Goal: Communication & Community: Answer question/provide support

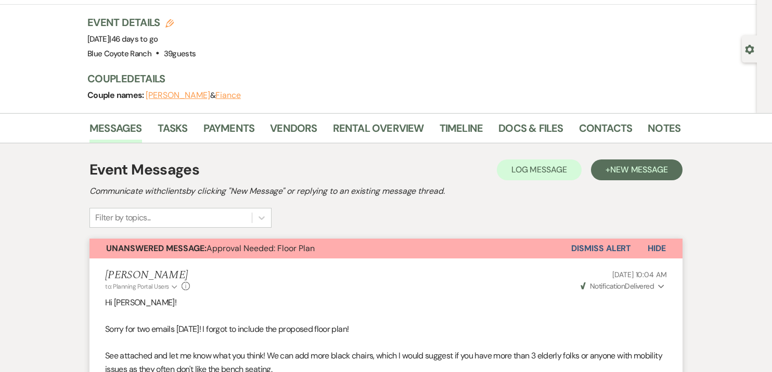
scroll to position [72, 0]
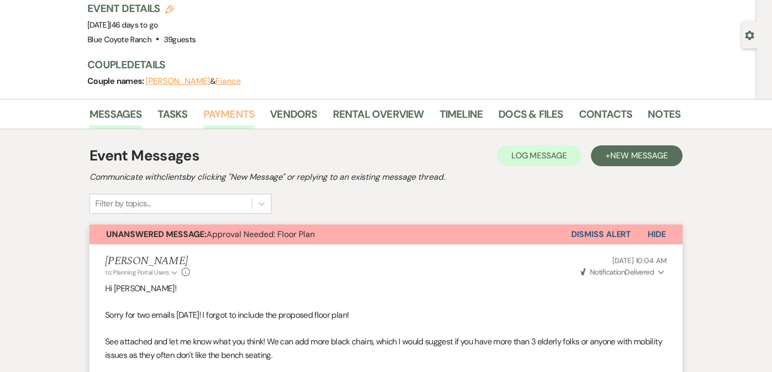
click at [220, 111] on link "Payments" at bounding box center [230, 117] width 52 height 23
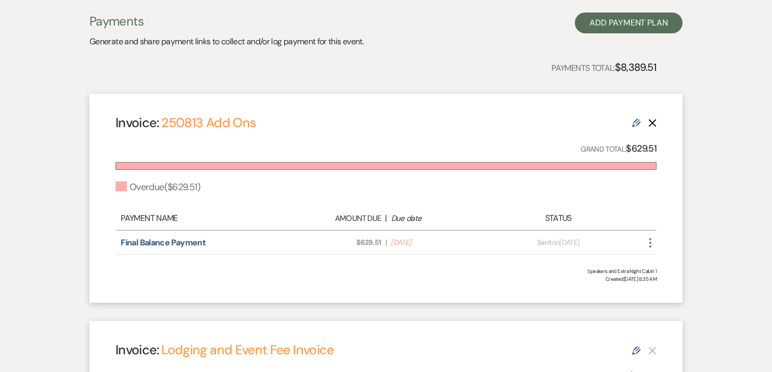
scroll to position [210, 0]
click at [651, 118] on icon "Delete" at bounding box center [653, 122] width 8 height 8
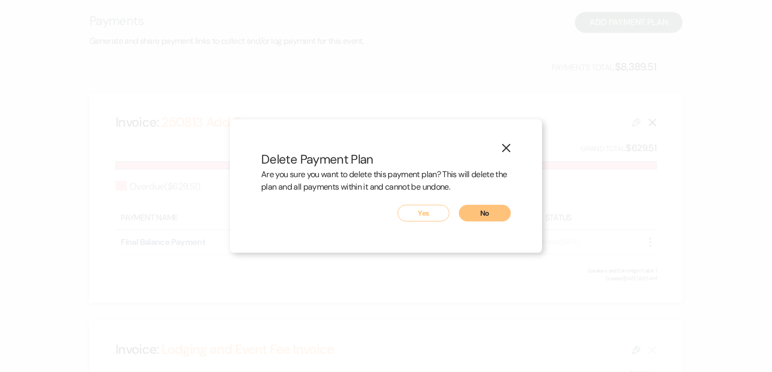
click at [431, 214] on button "Yes" at bounding box center [424, 213] width 52 height 17
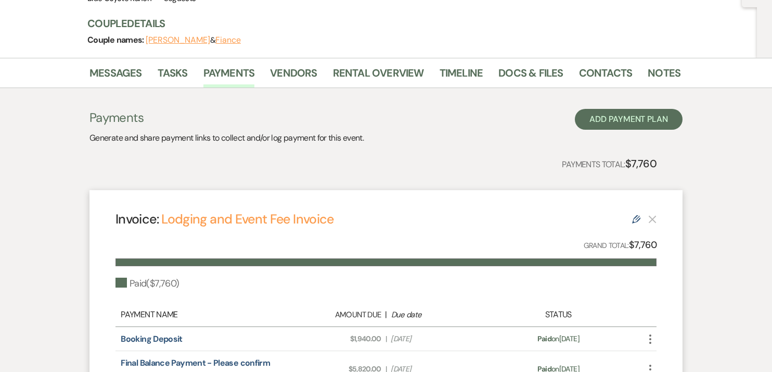
scroll to position [0, 0]
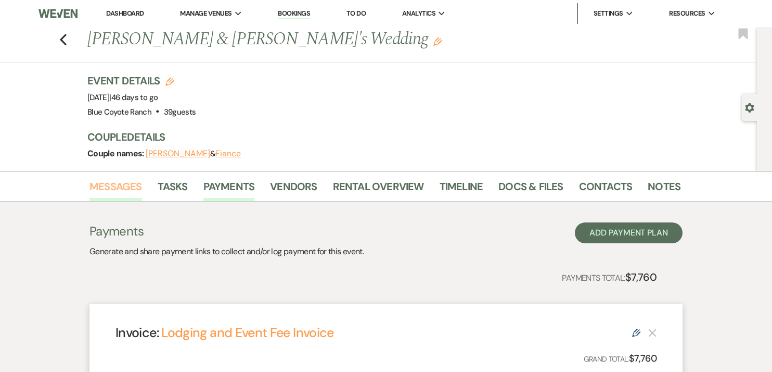
click at [113, 188] on link "Messages" at bounding box center [116, 189] width 53 height 23
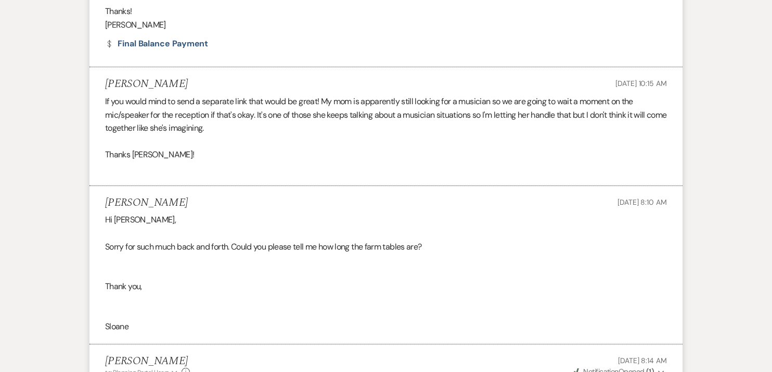
scroll to position [1594, 0]
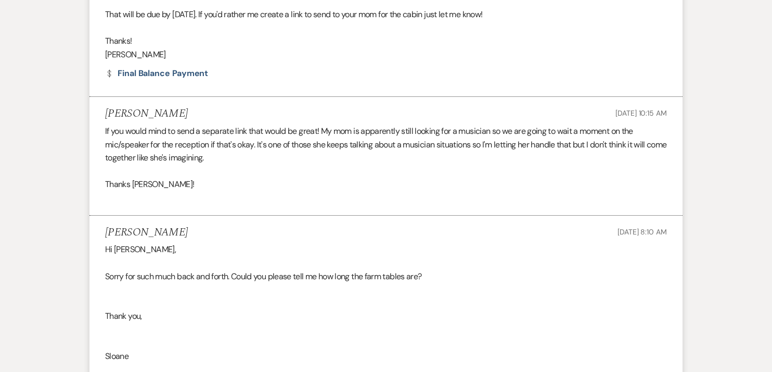
click at [542, 139] on div "If you would mind to send a separate link that would be great! My mom is appare…" at bounding box center [386, 164] width 562 height 80
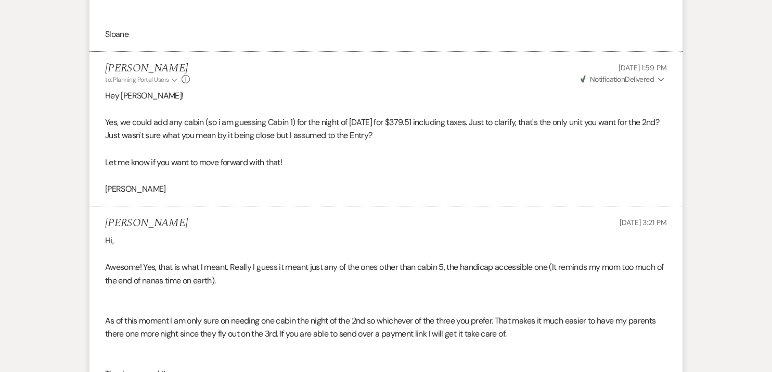
scroll to position [1105, 0]
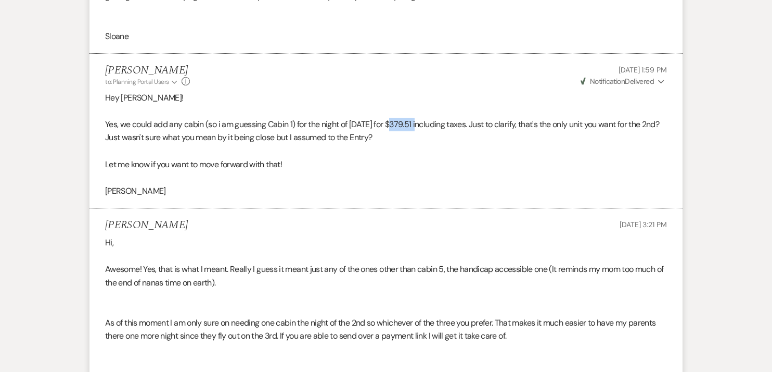
drag, startPoint x: 423, startPoint y: 125, endPoint x: 395, endPoint y: 127, distance: 28.2
click at [395, 127] on p "Yes, we could add any cabin (so i am guessing Cabin 1) for the night of Oct 2nd…" at bounding box center [386, 131] width 562 height 27
copy p "$379.51"
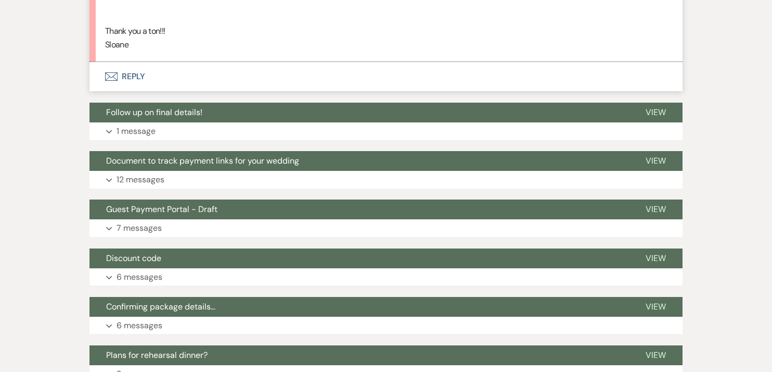
scroll to position [2247, 0]
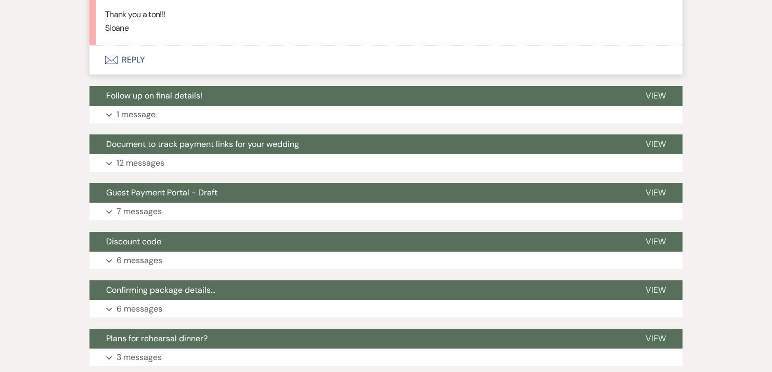
click at [128, 65] on button "Envelope Reply" at bounding box center [386, 59] width 593 height 29
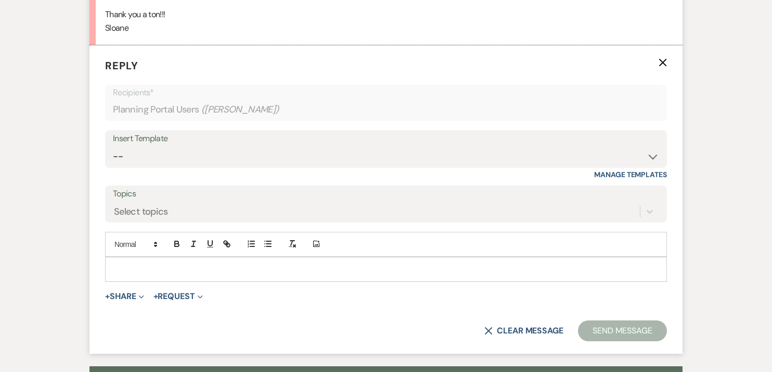
scroll to position [2274, 0]
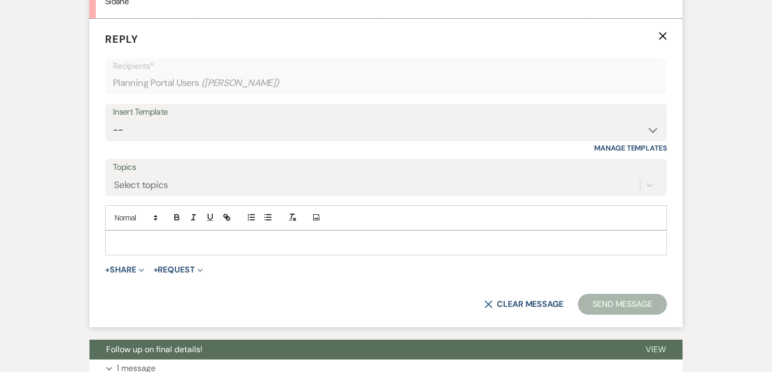
click at [189, 244] on p at bounding box center [385, 242] width 545 height 11
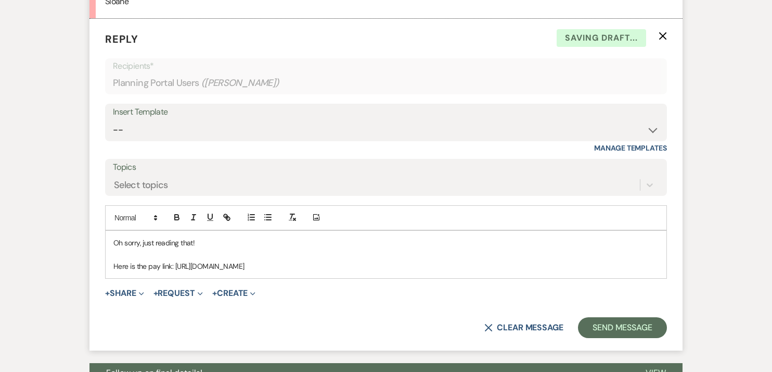
click at [169, 269] on p "Here is the pay link: https://www.bluecoyoteranch.com//_paylink/AZipG7yW" at bounding box center [385, 265] width 545 height 11
click at [396, 268] on p "Here is the pay link for the cabin: https://www.bluecoyoteranch.com//_paylink/A…" at bounding box center [385, 265] width 545 height 11
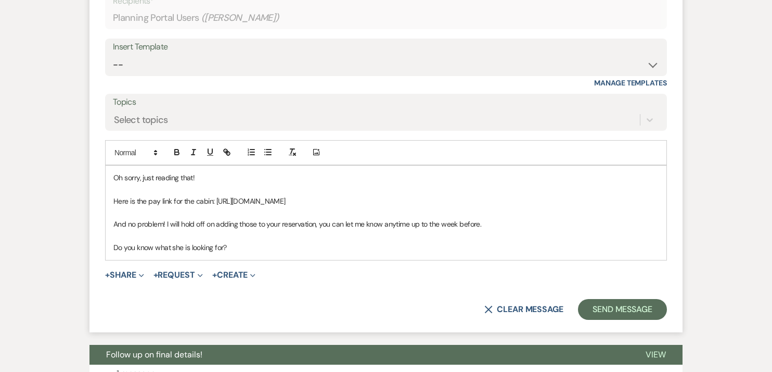
scroll to position [2338, 0]
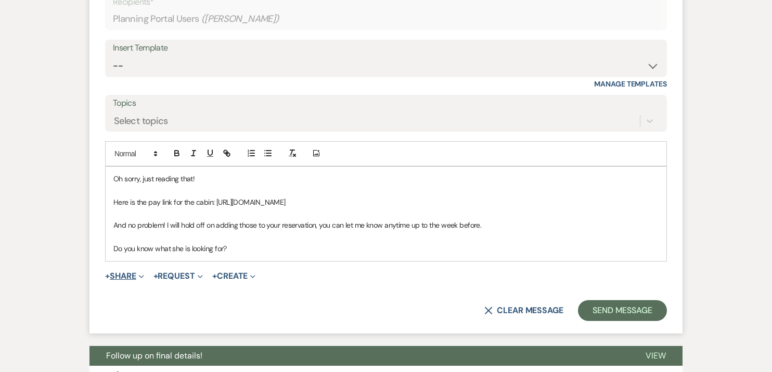
click at [127, 278] on button "+ Share Expand" at bounding box center [124, 276] width 39 height 8
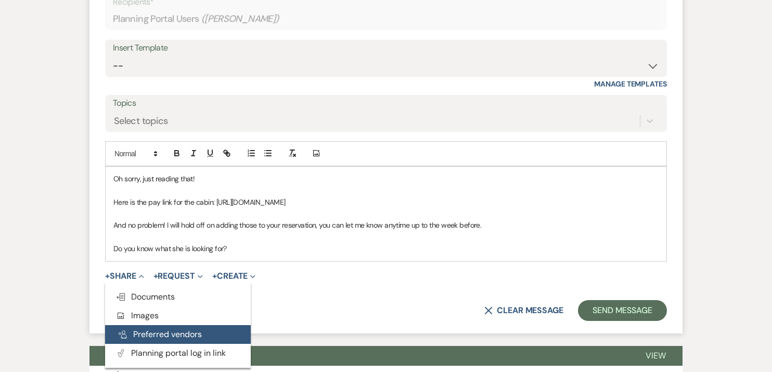
click at [152, 336] on button "Pref Vendors Preferred vendors" at bounding box center [178, 334] width 146 height 19
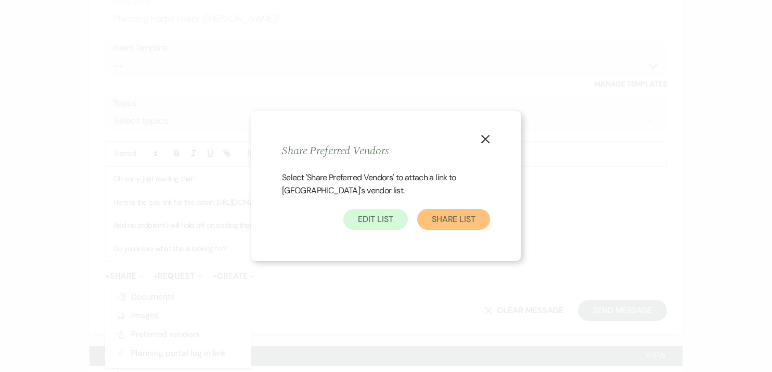
click at [436, 218] on button "Share List" at bounding box center [453, 219] width 73 height 21
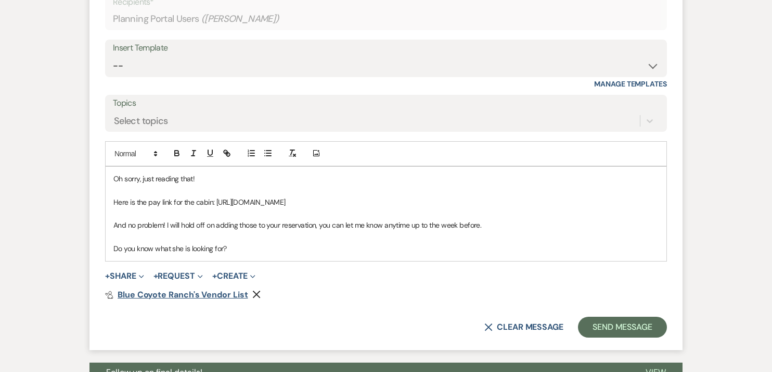
click at [189, 295] on span "Blue Coyote Ranch's Vendor List" at bounding box center [183, 294] width 131 height 11
click at [285, 253] on p "Do you know what she is looking for?" at bounding box center [385, 248] width 545 height 11
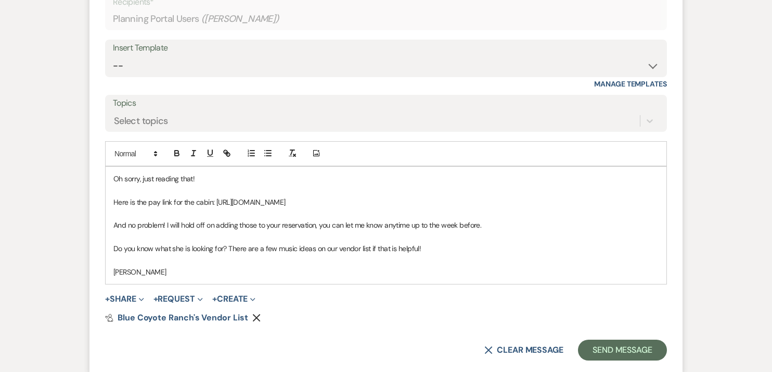
click at [436, 256] on p at bounding box center [385, 260] width 545 height 11
click at [437, 247] on p "Do you know what she is looking for? There are a few music ideas on our vendor …" at bounding box center [385, 248] width 545 height 11
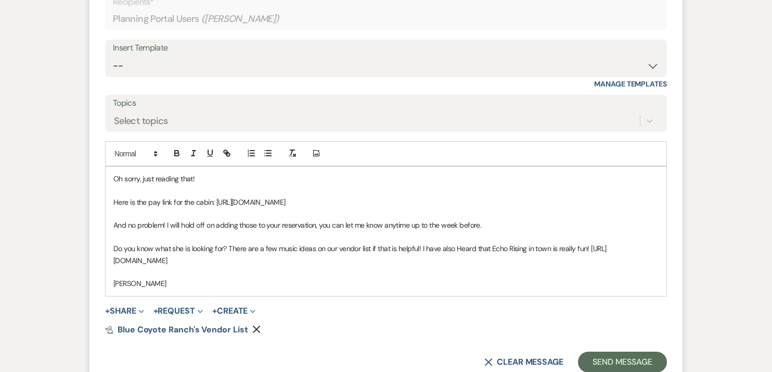
click at [489, 225] on p "And no problem! I will hold off on adding those to your reservation, you can le…" at bounding box center [385, 224] width 545 height 11
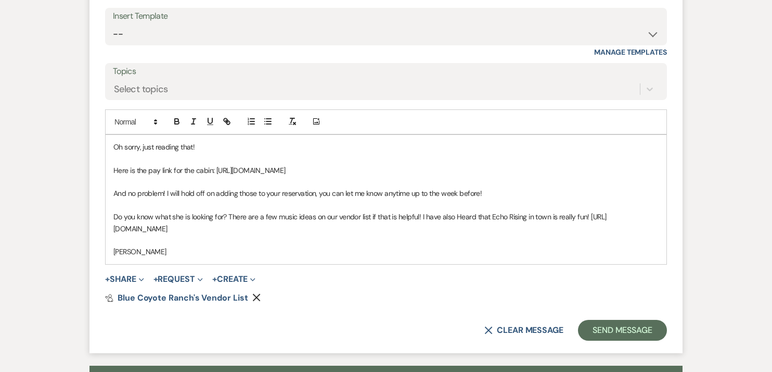
scroll to position [2370, 0]
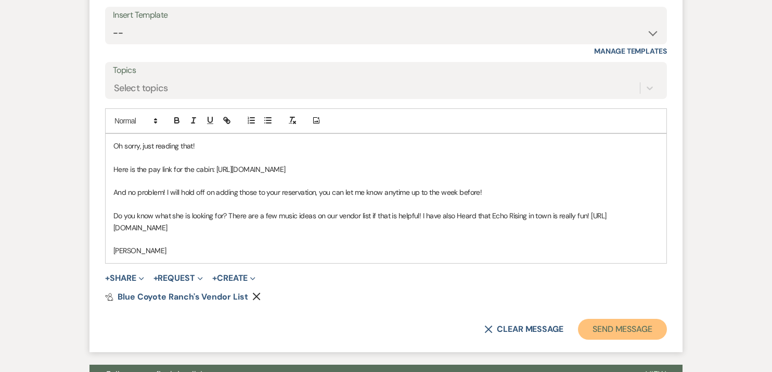
click at [623, 324] on button "Send Message" at bounding box center [622, 329] width 89 height 21
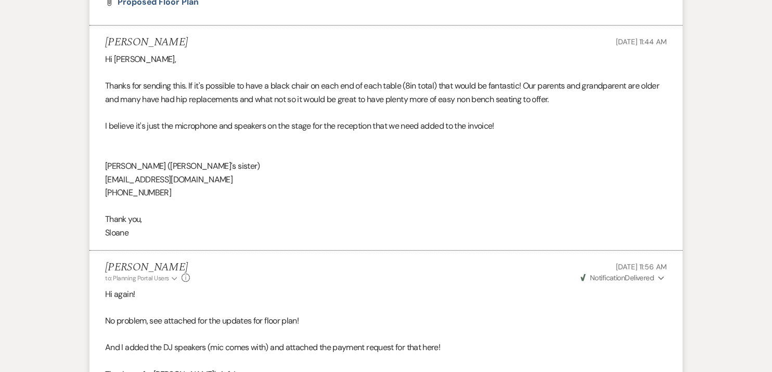
scroll to position [0, 0]
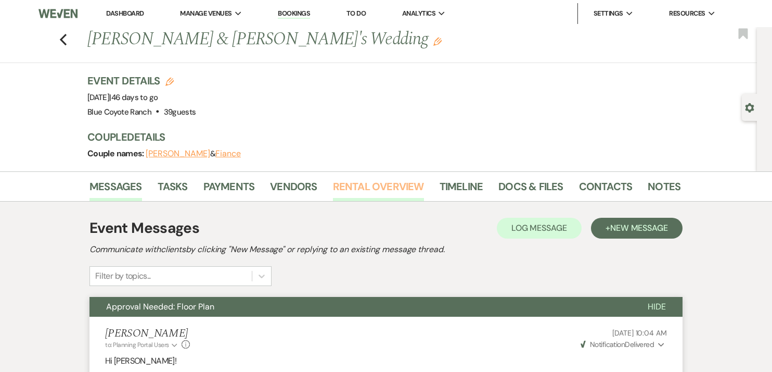
click at [385, 184] on link "Rental Overview" at bounding box center [378, 189] width 91 height 23
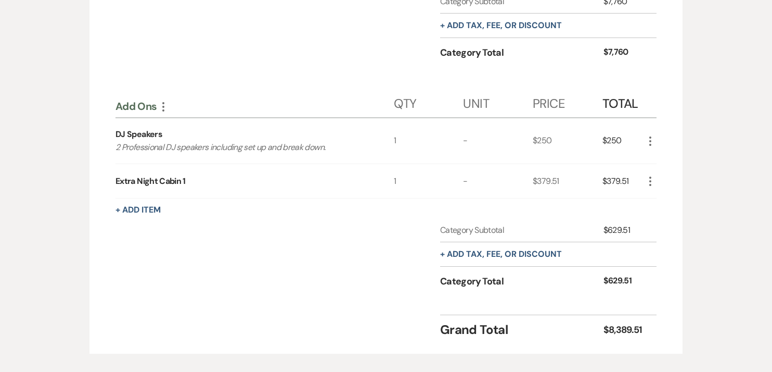
scroll to position [374, 0]
click at [649, 139] on icon "More" at bounding box center [650, 140] width 12 height 12
click at [667, 176] on button "X Delete" at bounding box center [672, 177] width 56 height 17
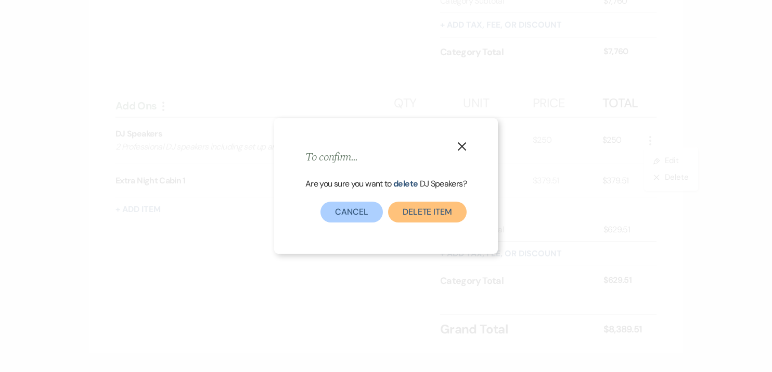
click at [440, 206] on button "Delete Item" at bounding box center [427, 211] width 79 height 21
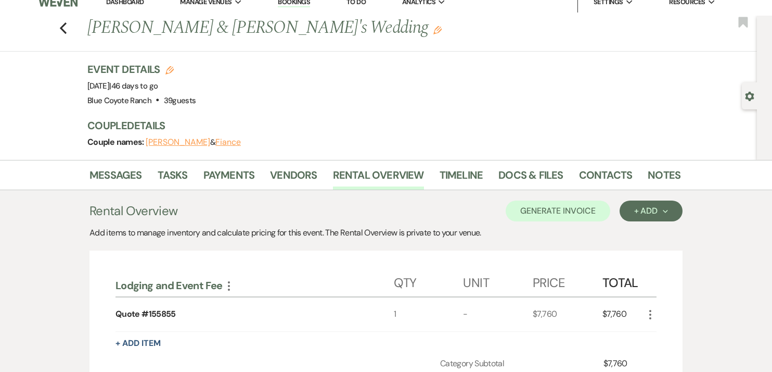
scroll to position [0, 0]
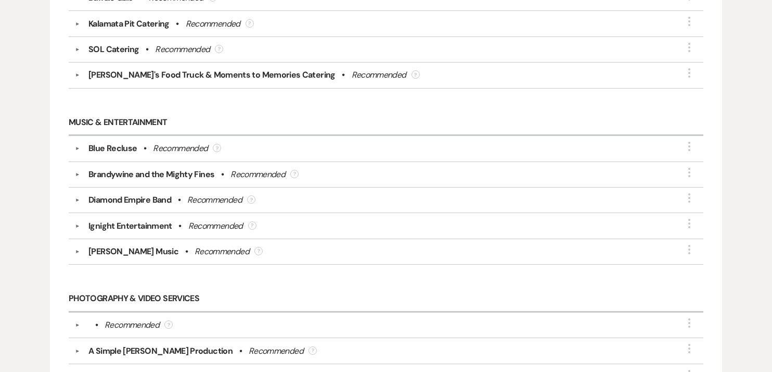
scroll to position [786, 0]
